Goal: Navigation & Orientation: Find specific page/section

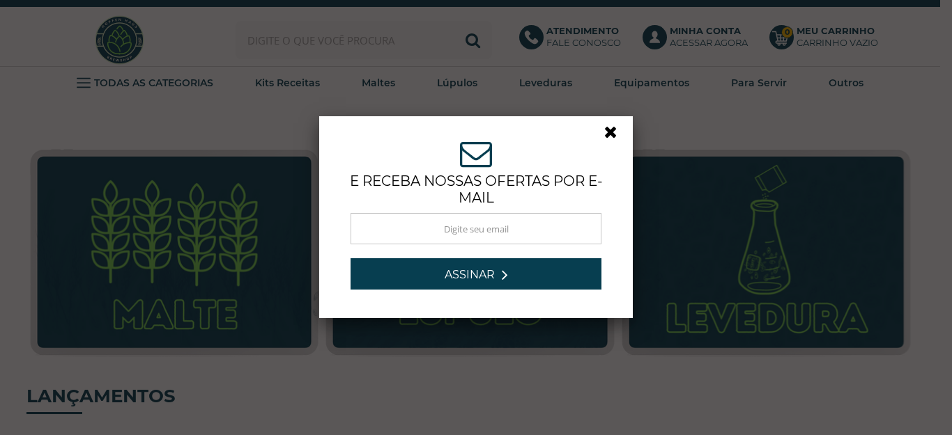
click at [606, 134] on link at bounding box center [616, 135] width 25 height 25
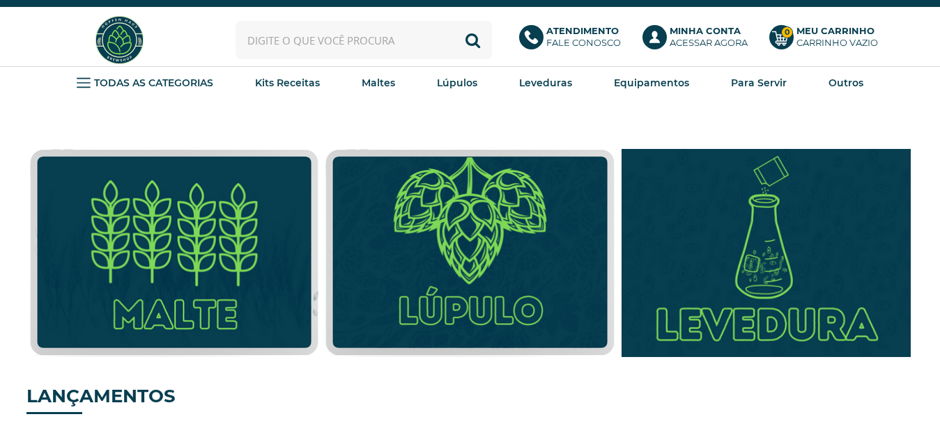
click at [765, 295] on img at bounding box center [766, 253] width 318 height 229
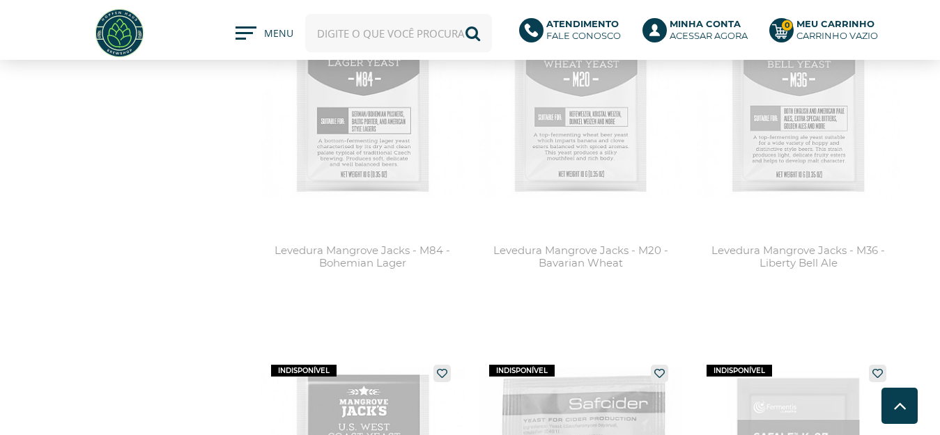
scroll to position [3484, 0]
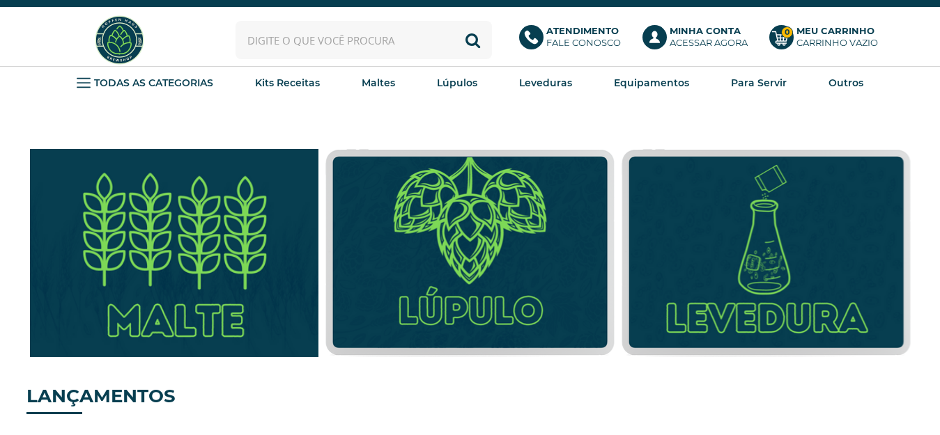
drag, startPoint x: 156, startPoint y: 275, endPoint x: 141, endPoint y: 281, distance: 16.3
